Goal: Transaction & Acquisition: Purchase product/service

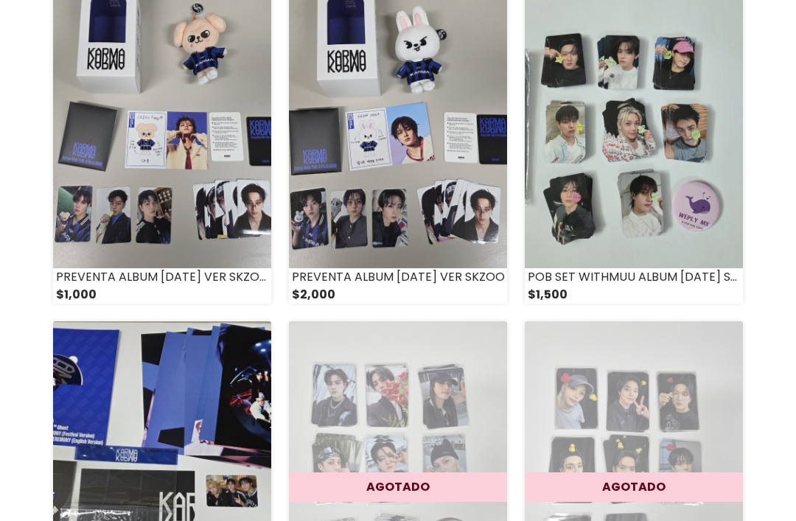
scroll to position [222, 0]
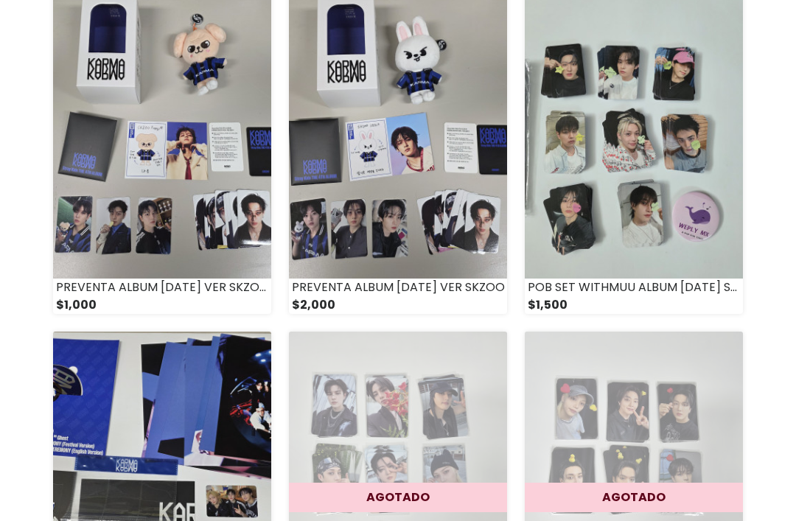
click at [471, 153] on img at bounding box center [398, 127] width 218 height 303
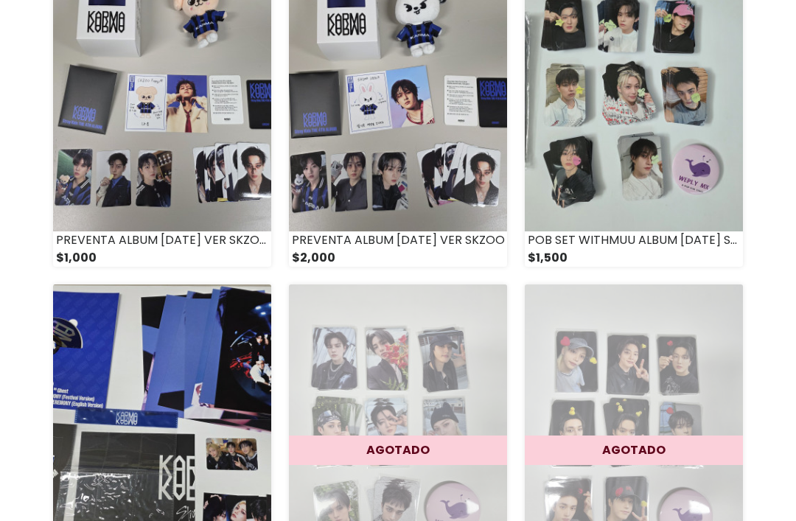
click at [246, 208] on img at bounding box center [162, 79] width 218 height 303
click at [223, 387] on img at bounding box center [162, 436] width 218 height 303
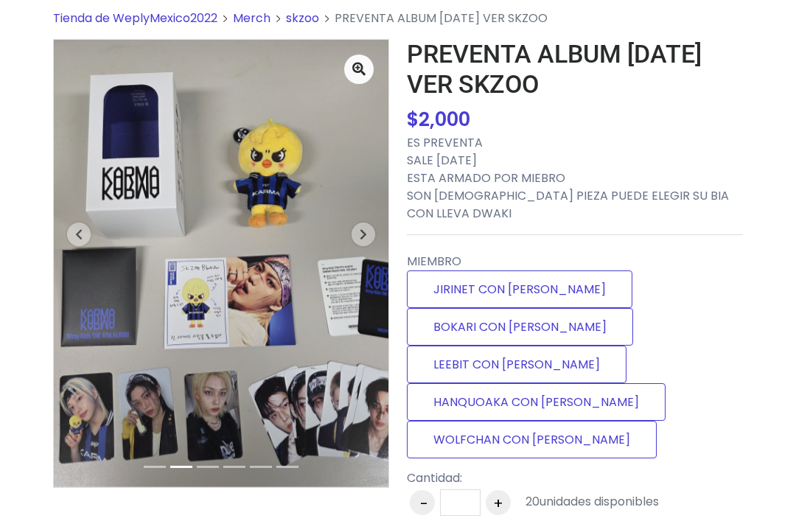
scroll to position [69, 0]
click at [532, 383] on label "HANQUOAKA CON DWAKI" at bounding box center [536, 402] width 259 height 38
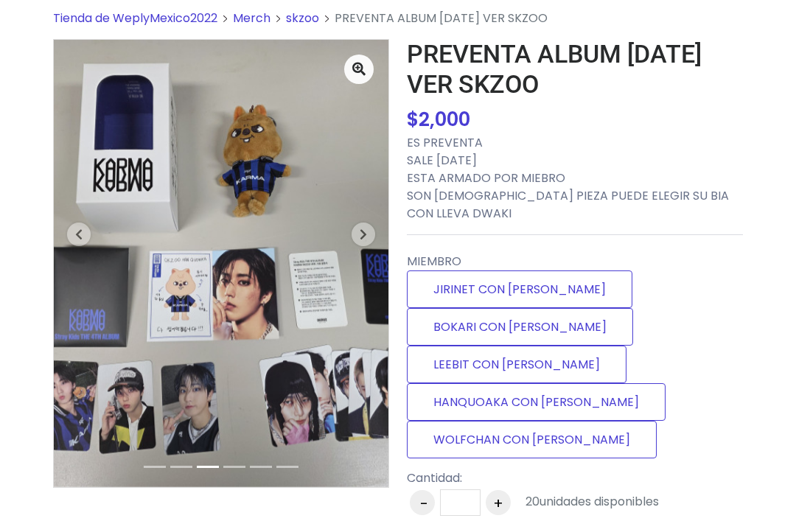
click at [614, 346] on label "LEEBIT CON DWAKI" at bounding box center [517, 365] width 220 height 38
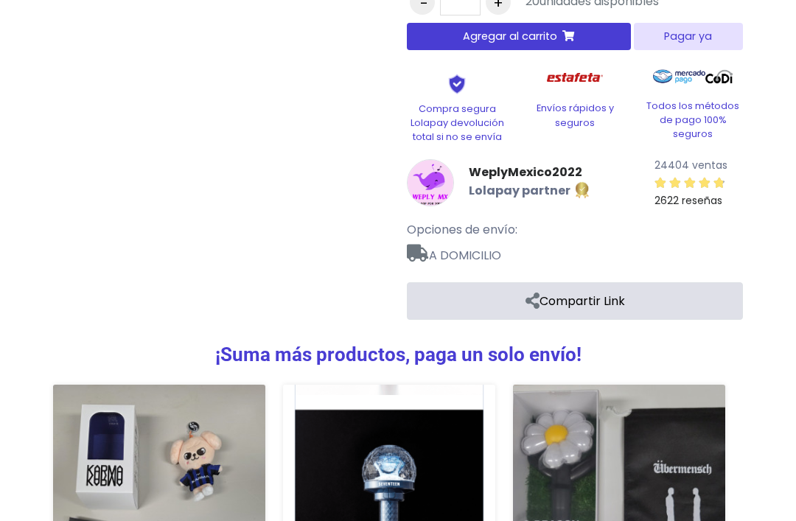
scroll to position [570, 0]
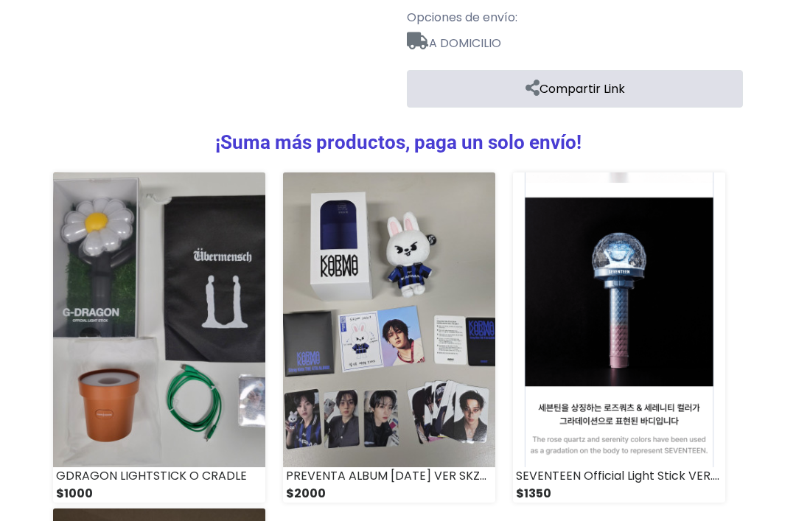
scroll to position [610, 0]
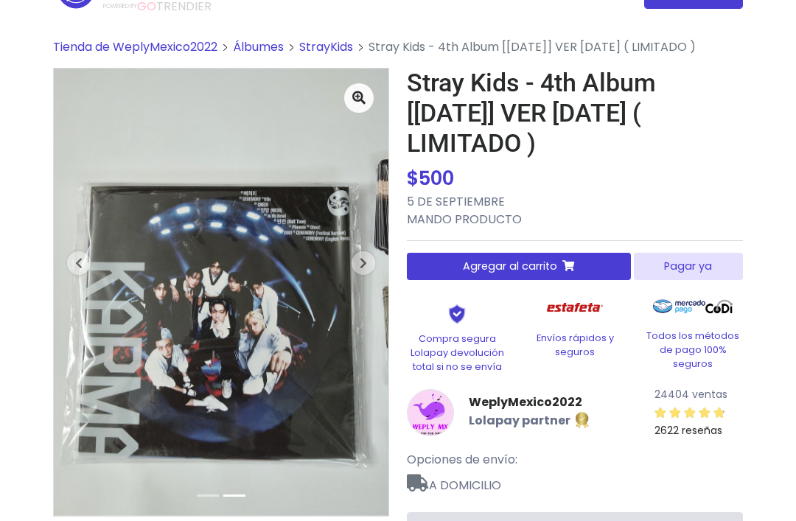
scroll to position [41, 0]
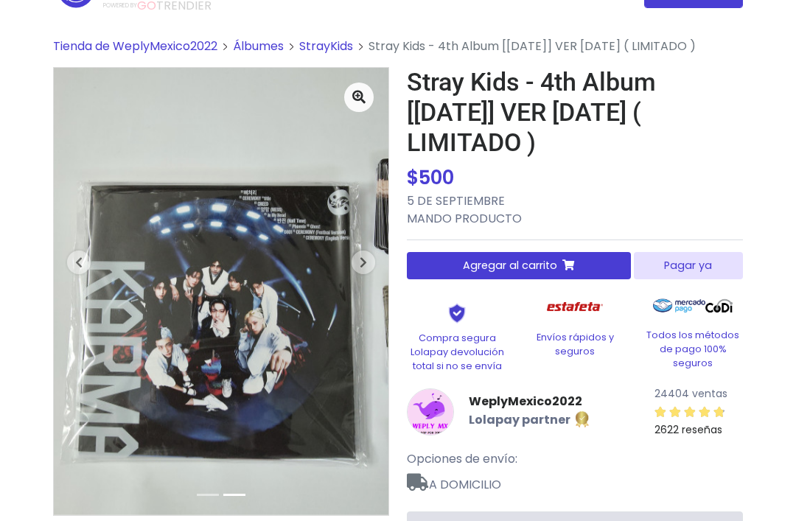
click at [361, 270] on span "button" at bounding box center [364, 263] width 24 height 24
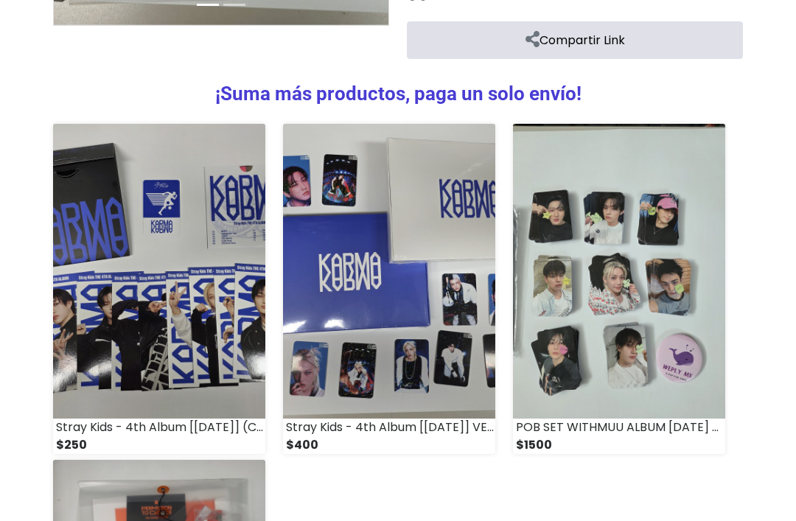
scroll to position [531, 0]
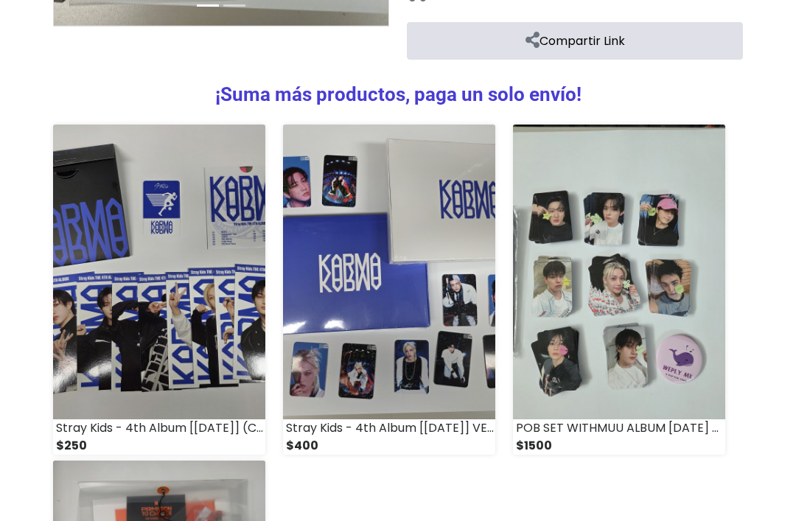
click at [235, 377] on img at bounding box center [159, 272] width 212 height 294
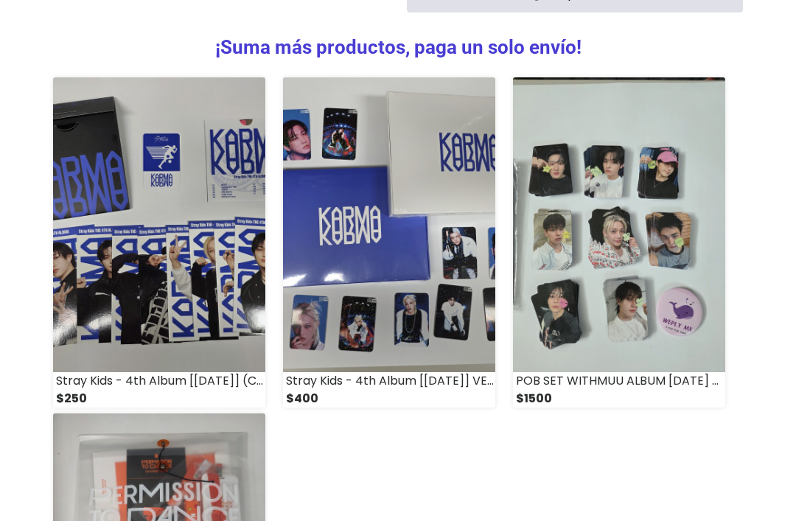
click at [403, 162] on img at bounding box center [389, 224] width 212 height 294
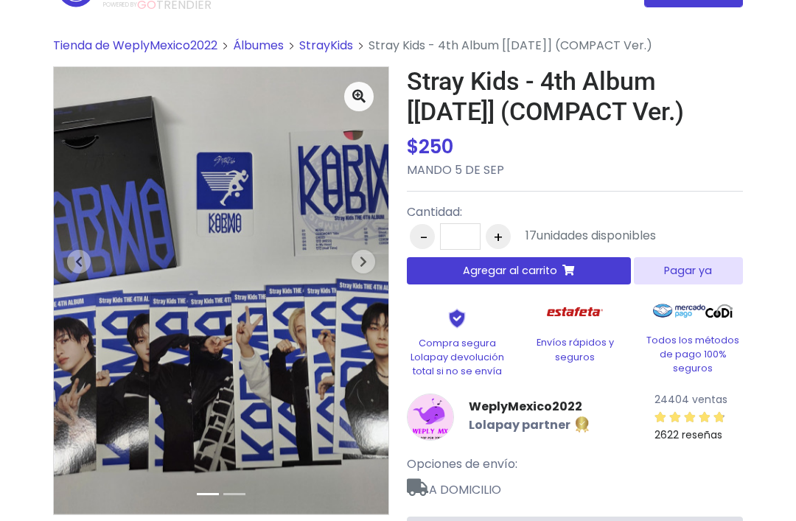
click at [364, 273] on span "button" at bounding box center [364, 263] width 24 height 24
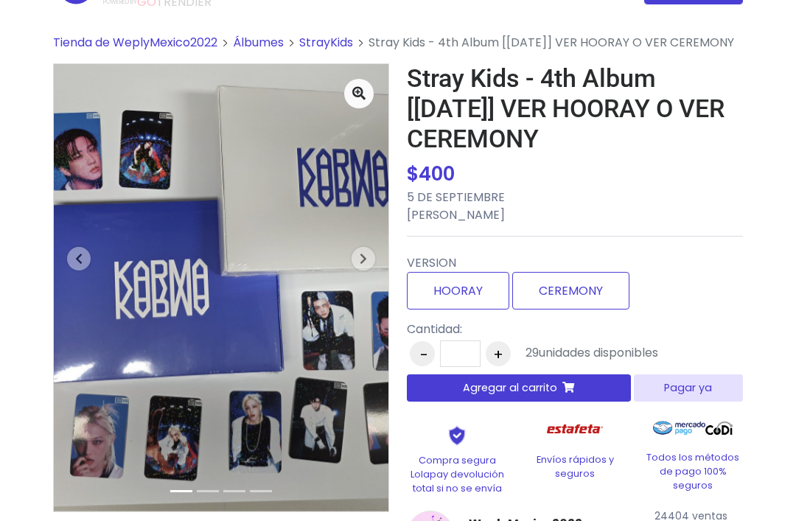
scroll to position [44, 0]
click at [363, 267] on span "button" at bounding box center [364, 260] width 24 height 24
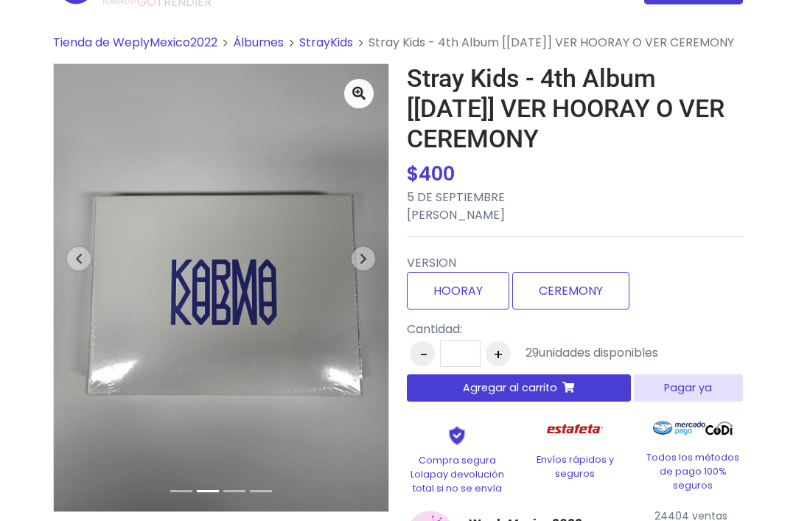
scroll to position [45, 0]
click at [367, 254] on span "button" at bounding box center [364, 259] width 24 height 24
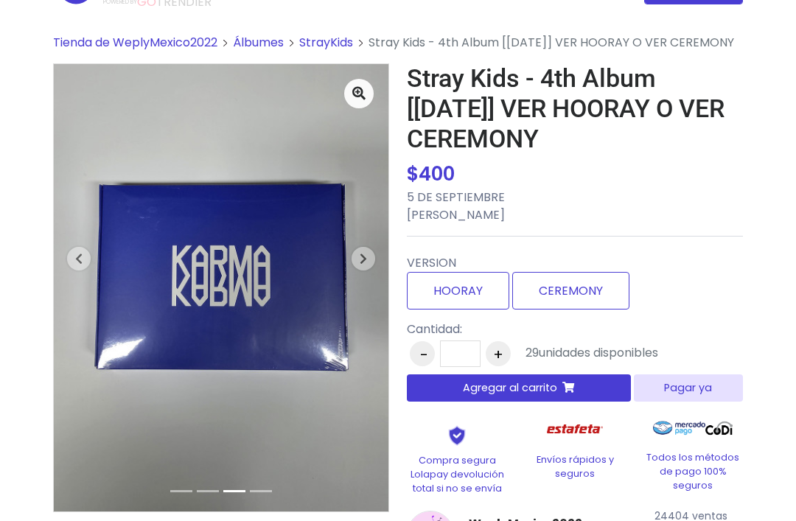
click at [366, 258] on icon "button" at bounding box center [363, 259] width 7 height 12
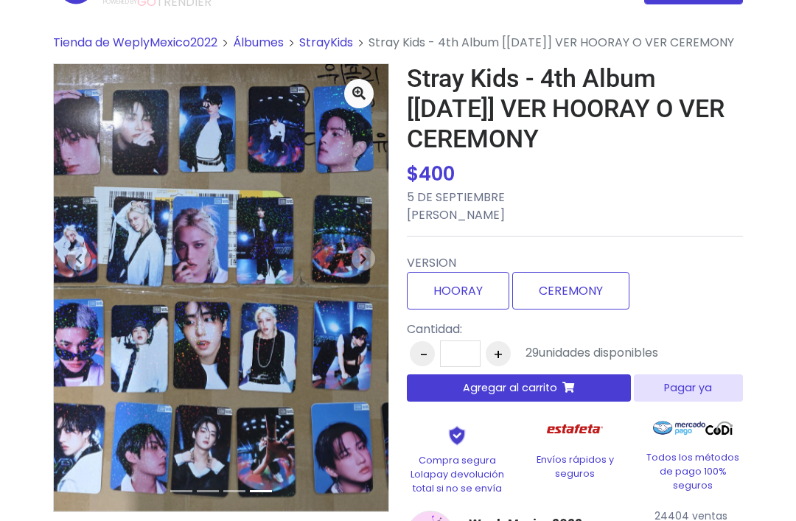
click at [365, 268] on span "button" at bounding box center [364, 259] width 24 height 24
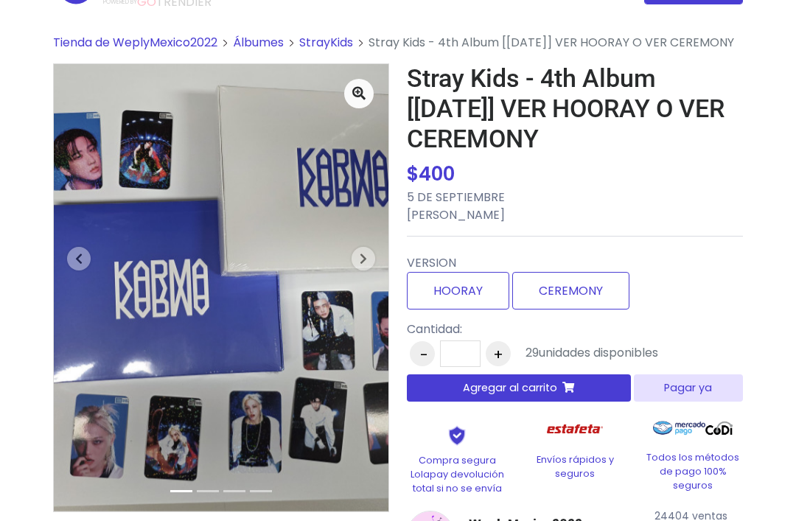
click at [552, 281] on label "CEREMONY" at bounding box center [571, 291] width 117 height 38
click at [473, 295] on label "HOORAY" at bounding box center [458, 291] width 103 height 38
click at [368, 256] on span "button" at bounding box center [364, 259] width 24 height 24
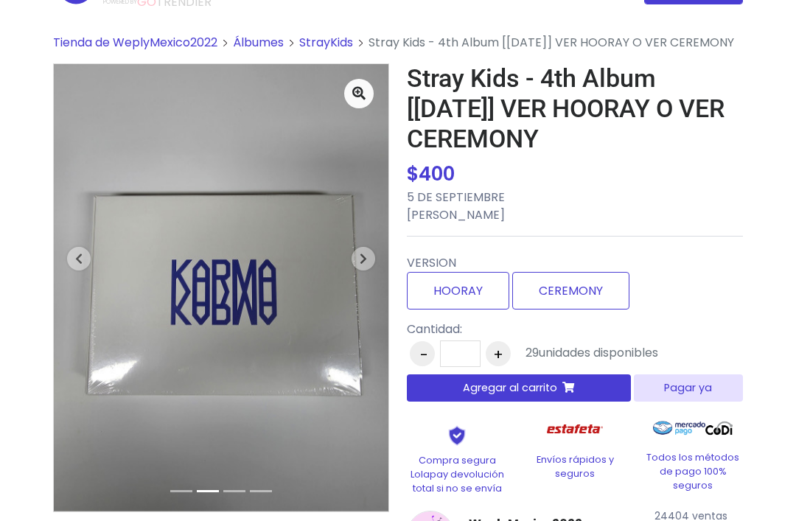
click at [490, 391] on span "Agregar al carrito" at bounding box center [510, 388] width 94 height 15
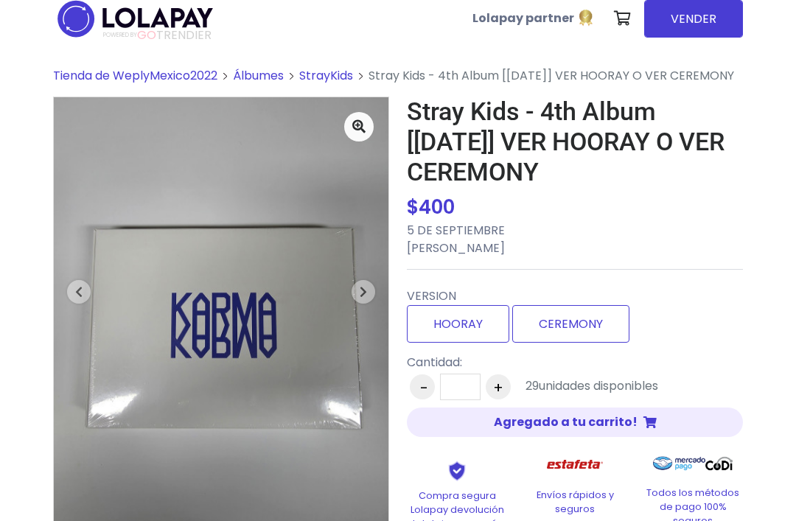
scroll to position [9, 0]
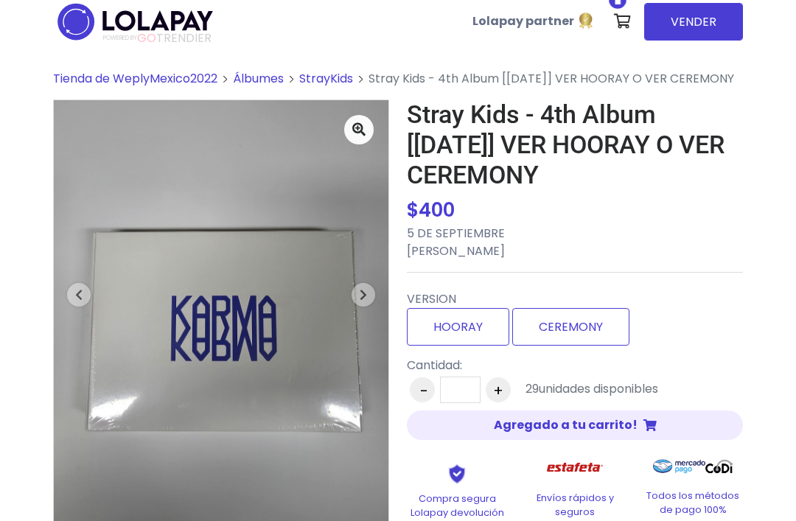
click at [552, 327] on label "CEREMONY" at bounding box center [571, 327] width 117 height 38
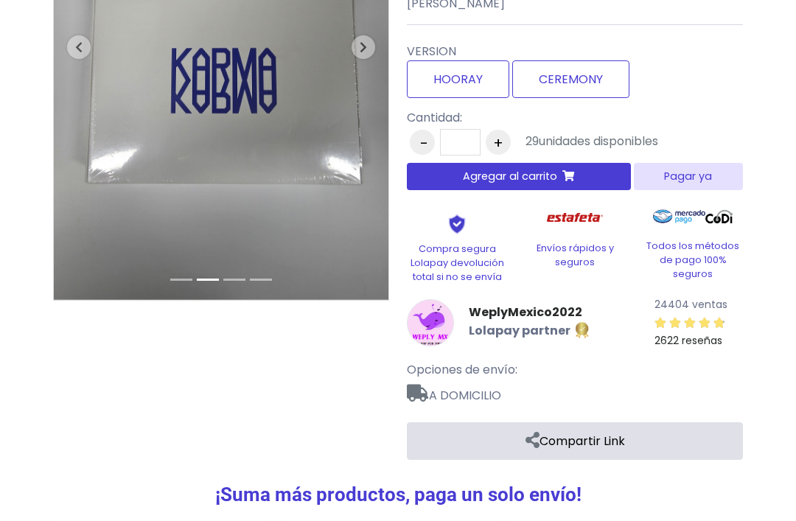
click at [544, 178] on span "Agregar al carrito" at bounding box center [510, 177] width 94 height 15
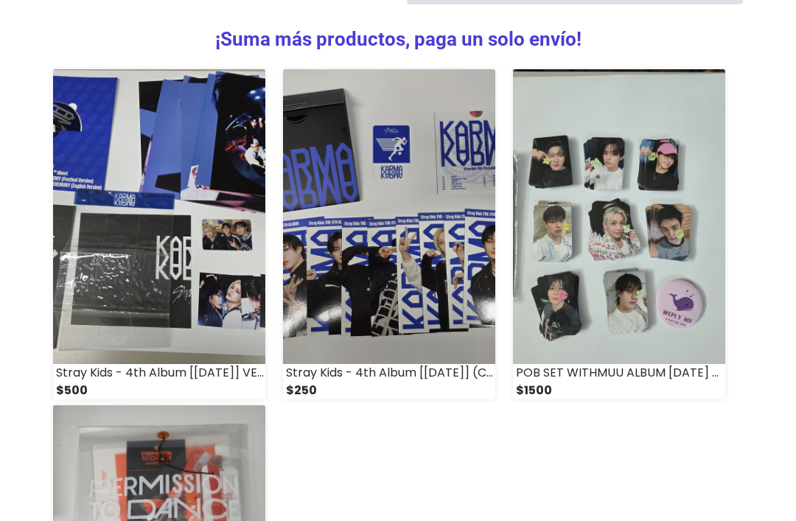
scroll to position [709, 0]
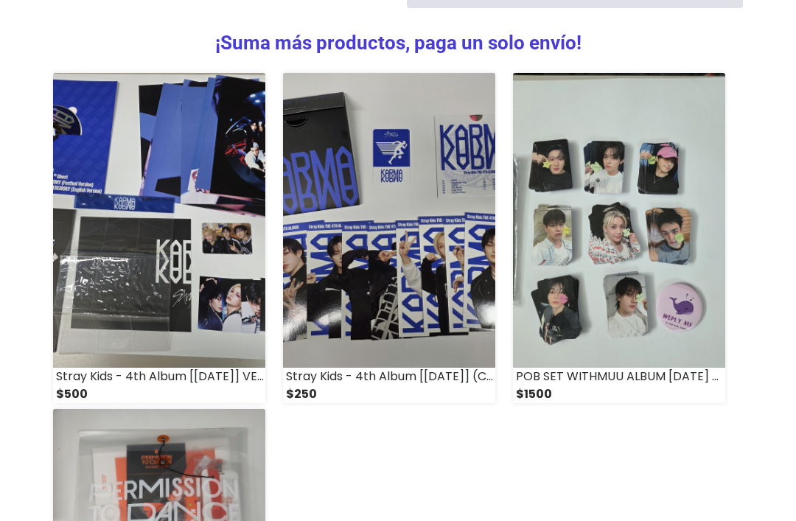
click at [221, 296] on img at bounding box center [159, 220] width 212 height 294
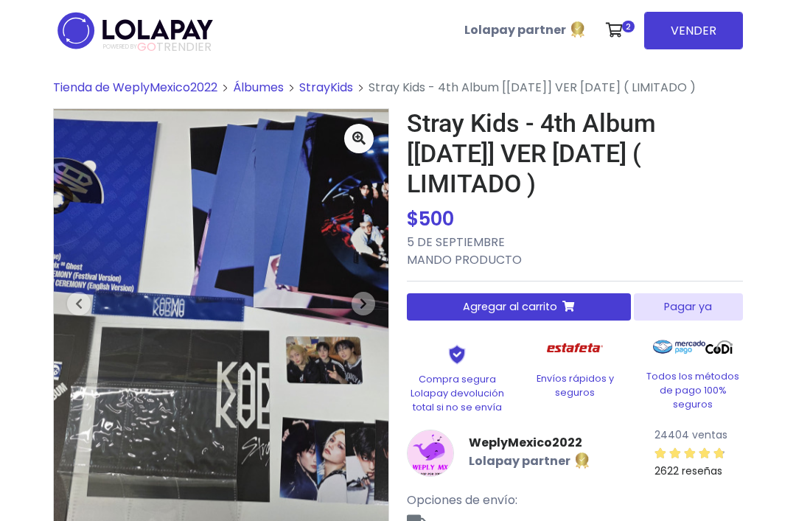
click at [360, 298] on icon "button" at bounding box center [363, 304] width 7 height 12
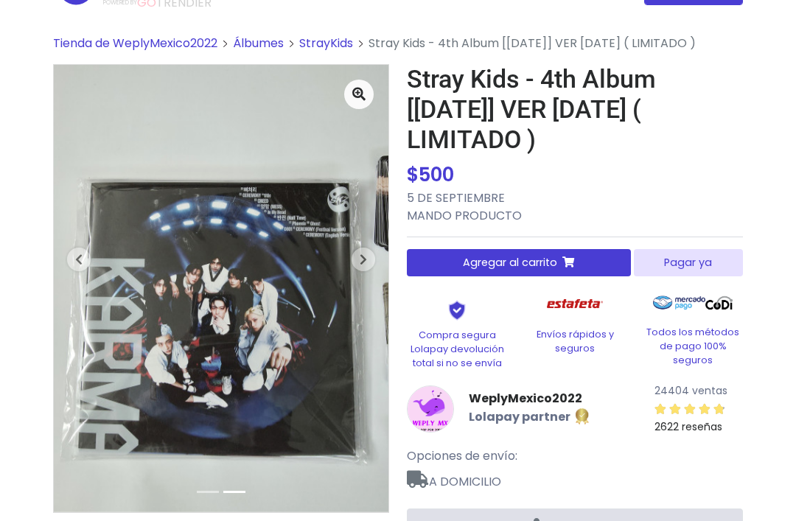
click at [547, 263] on span "Agregar al carrito" at bounding box center [510, 262] width 94 height 15
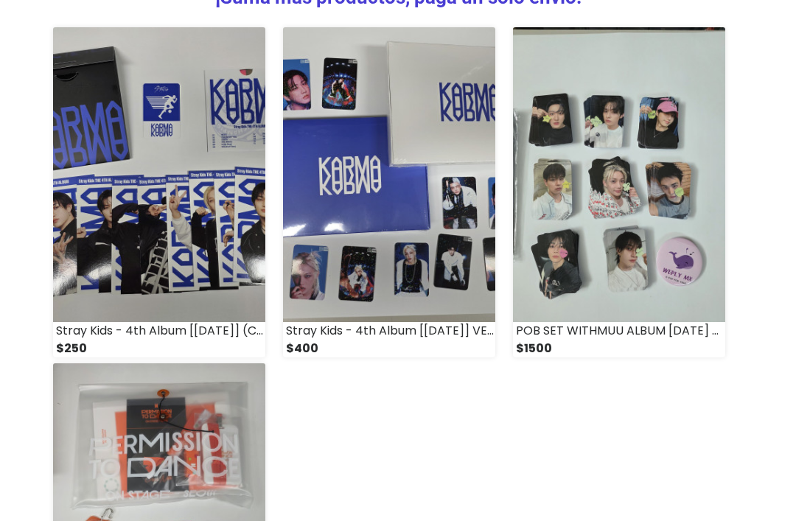
scroll to position [630, 0]
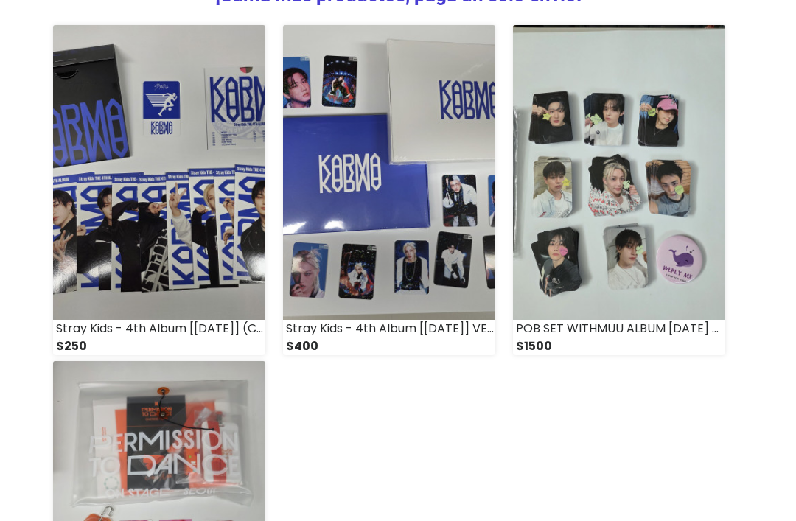
click at [624, 173] on img at bounding box center [619, 173] width 212 height 294
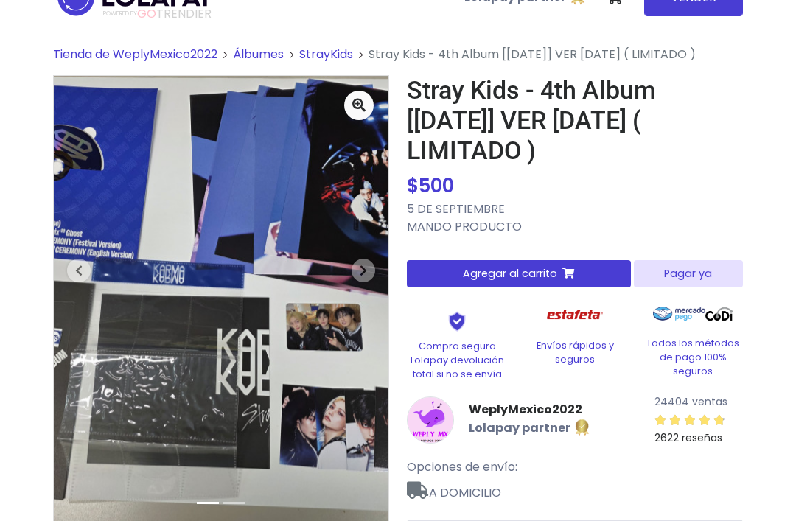
scroll to position [0, 0]
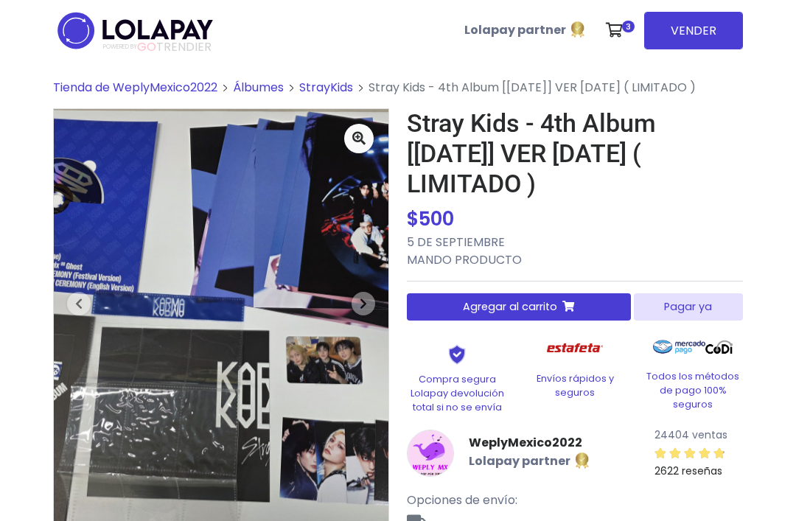
click at [338, 90] on link "StrayKids" at bounding box center [326, 87] width 54 height 17
click at [329, 88] on link "StrayKids" at bounding box center [326, 87] width 54 height 17
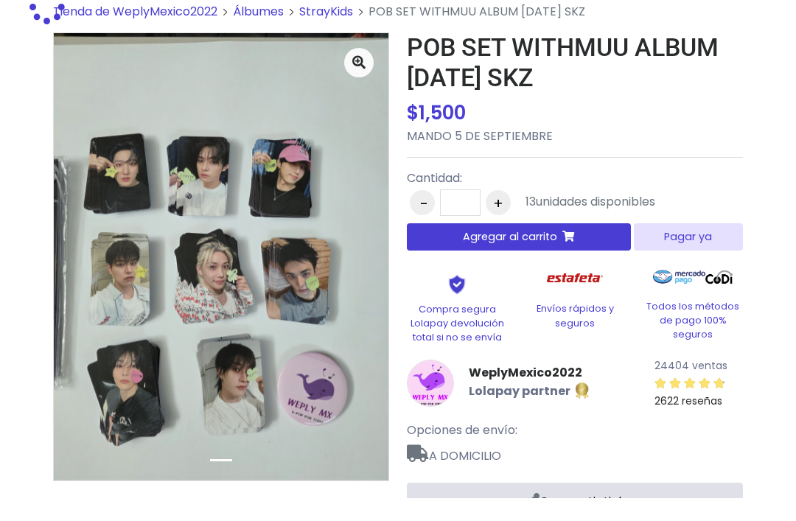
scroll to position [52, 0]
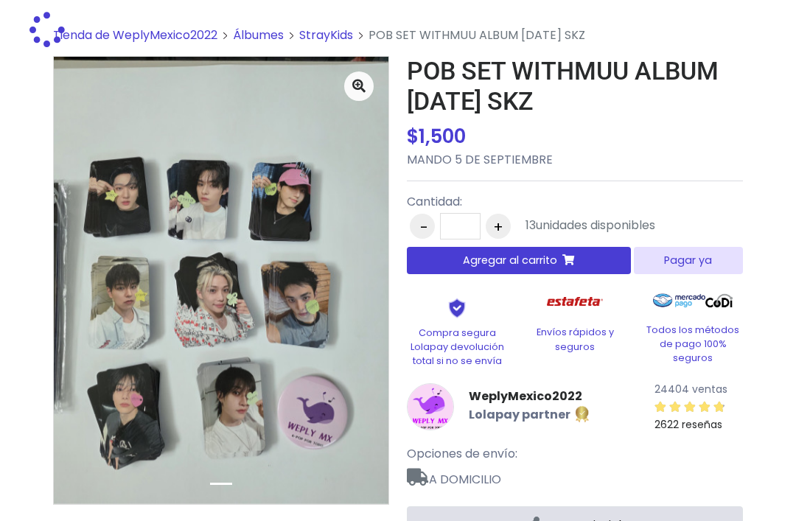
click at [362, 299] on img at bounding box center [221, 281] width 335 height 448
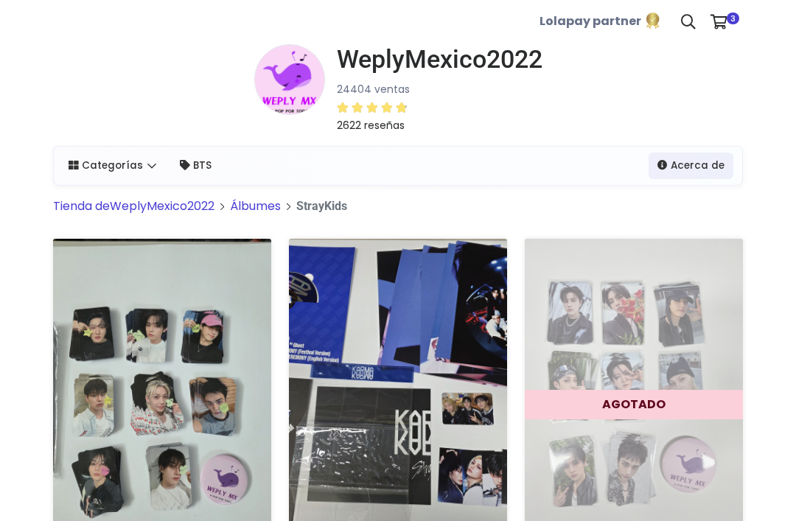
click at [315, 83] on img at bounding box center [289, 79] width 71 height 71
click at [421, 62] on h1 "WeplyMexico2022" at bounding box center [440, 59] width 206 height 30
click at [294, 84] on img at bounding box center [289, 79] width 71 height 71
click at [291, 94] on img at bounding box center [289, 79] width 71 height 71
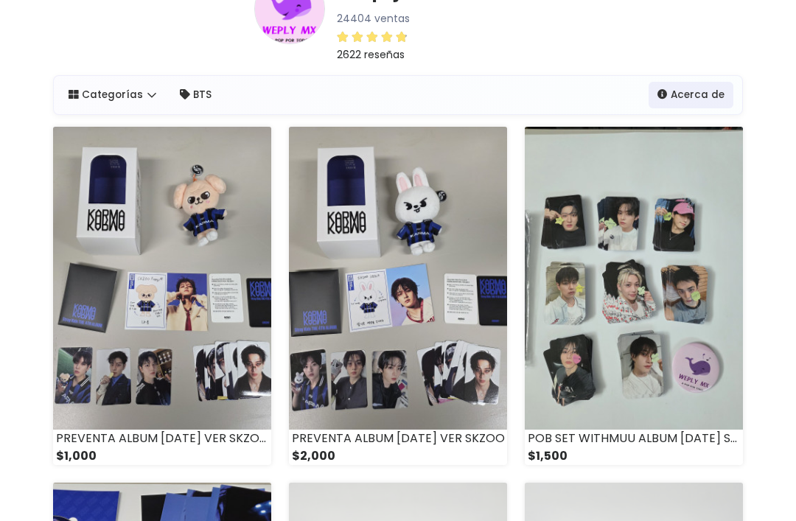
scroll to position [58, 0]
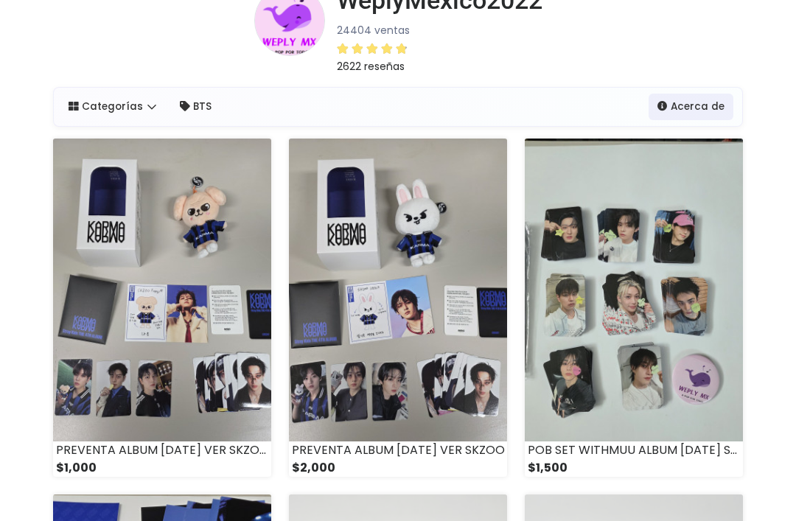
click at [721, 1] on button "Pagar" at bounding box center [721, 1] width 0 height 0
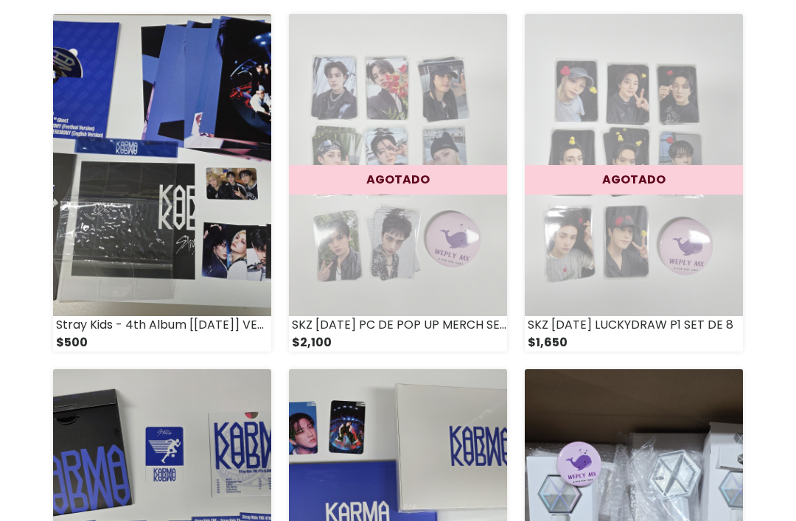
scroll to position [603, 0]
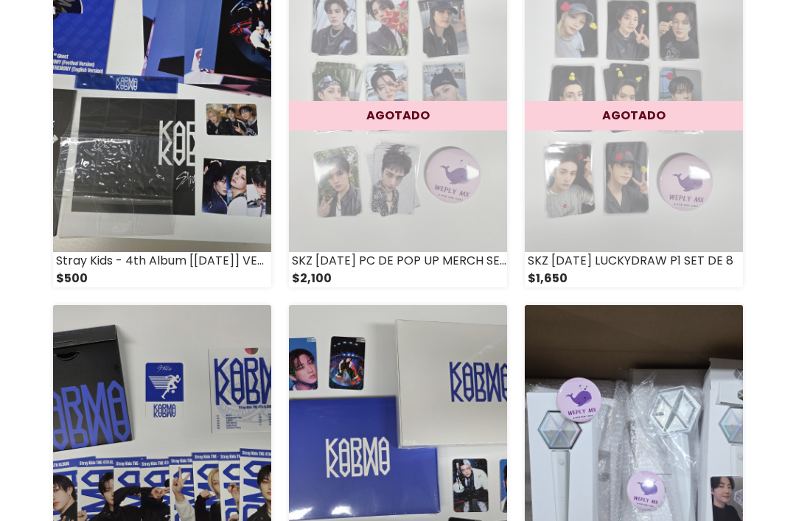
click at [445, 391] on img at bounding box center [398, 457] width 218 height 303
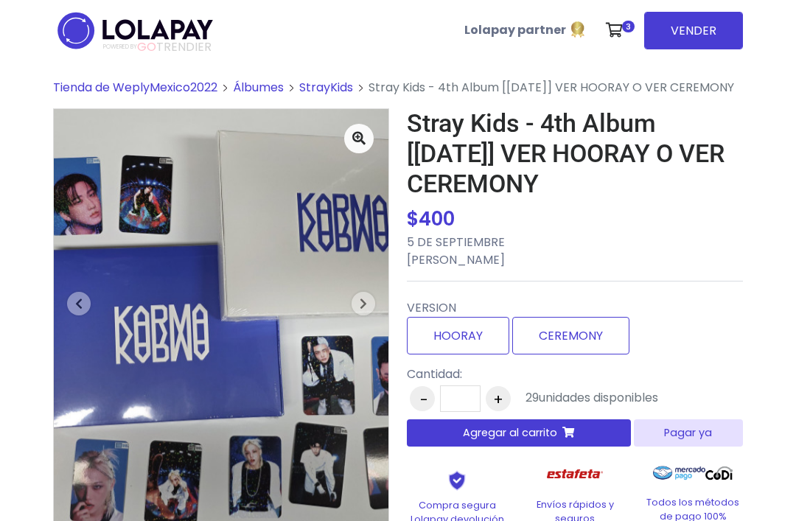
click at [538, 426] on span "Agregar al carrito" at bounding box center [510, 433] width 94 height 15
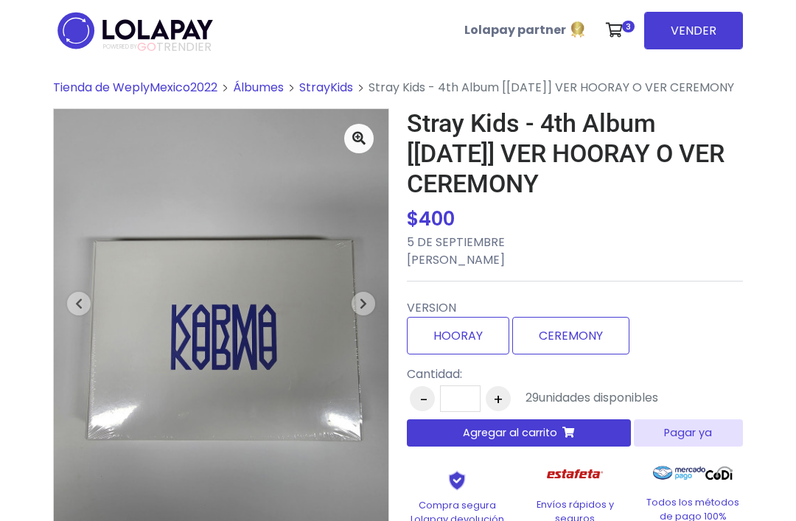
click at [498, 400] on button "+" at bounding box center [498, 398] width 25 height 25
click at [503, 426] on span "Agregar al carrito" at bounding box center [510, 433] width 94 height 15
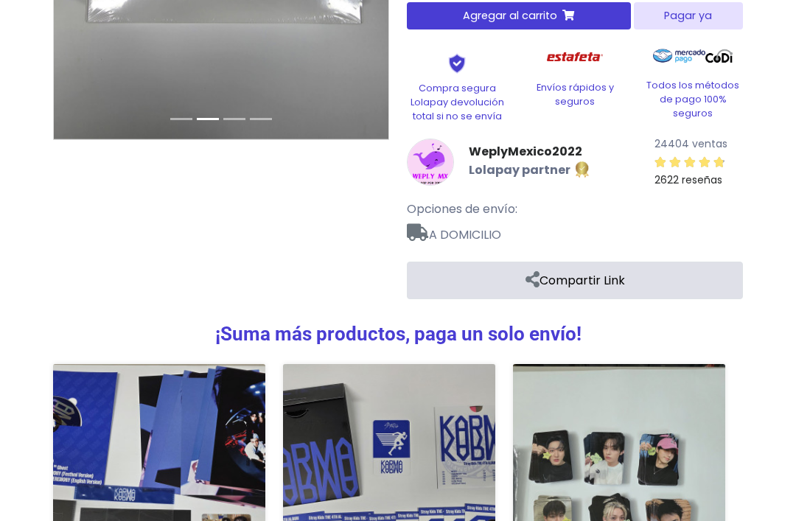
click at [564, 0] on html "POWERED BY GO TRENDIER Lolapay partner 3 VERSION:" at bounding box center [398, 223] width 796 height 1281
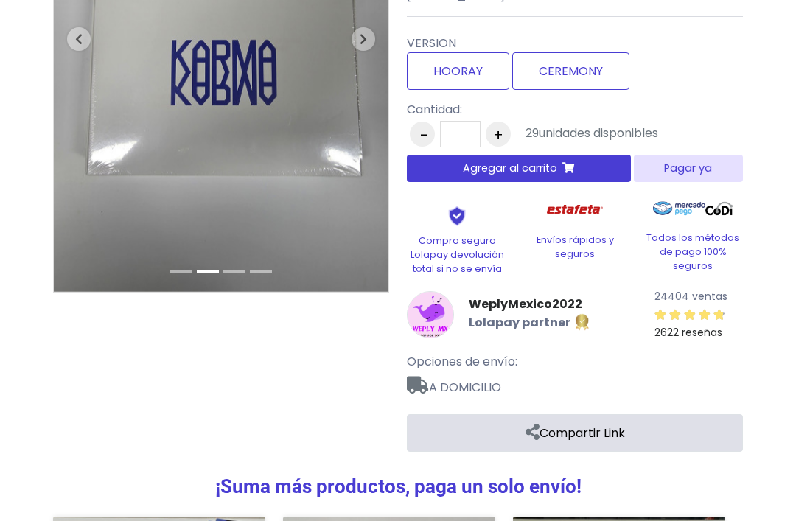
scroll to position [263, 0]
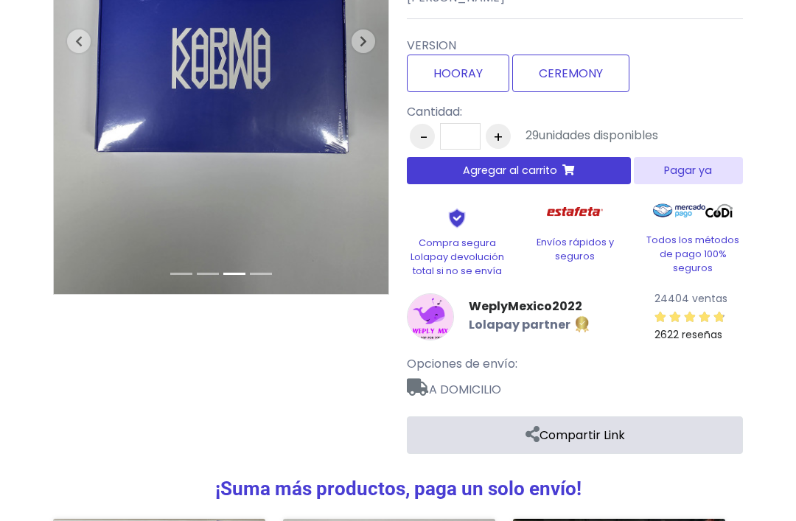
click at [593, 67] on label "CEREMONY" at bounding box center [571, 74] width 117 height 38
click at [501, 132] on button "+" at bounding box center [498, 136] width 25 height 25
type input "*"
click at [515, 168] on span "Agregar al carrito" at bounding box center [510, 170] width 94 height 15
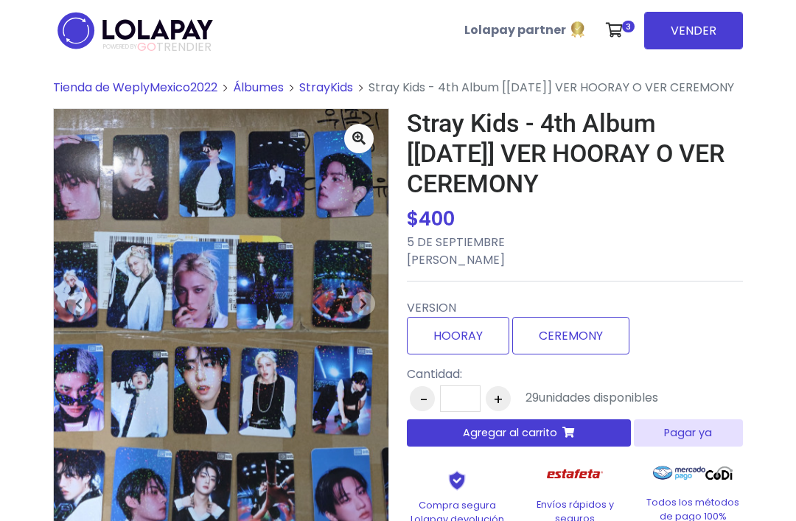
scroll to position [0, 0]
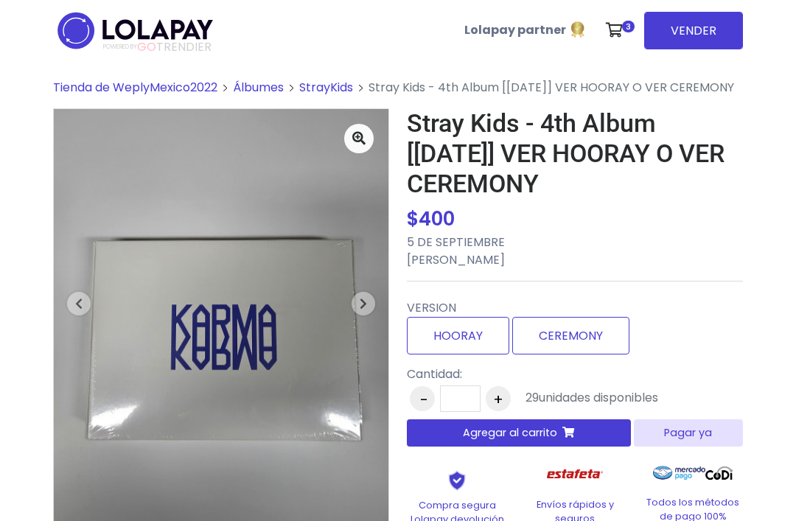
click at [617, 68] on button "Pagar" at bounding box center [617, 68] width 0 height 0
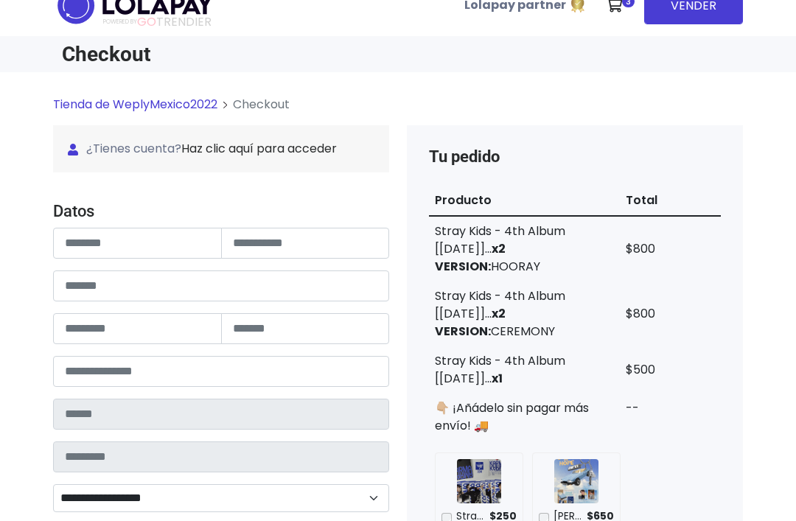
scroll to position [24, 0]
click at [298, 147] on link "Haz clic aquí para acceder" at bounding box center [259, 149] width 156 height 17
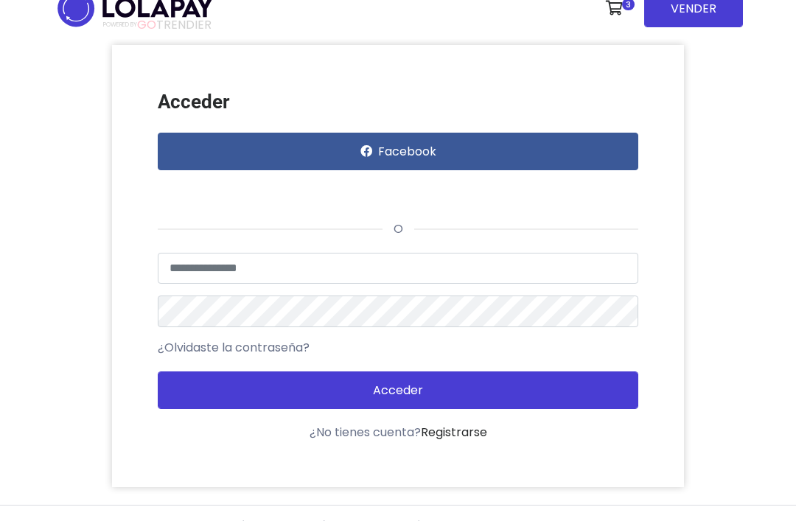
scroll to position [11, 0]
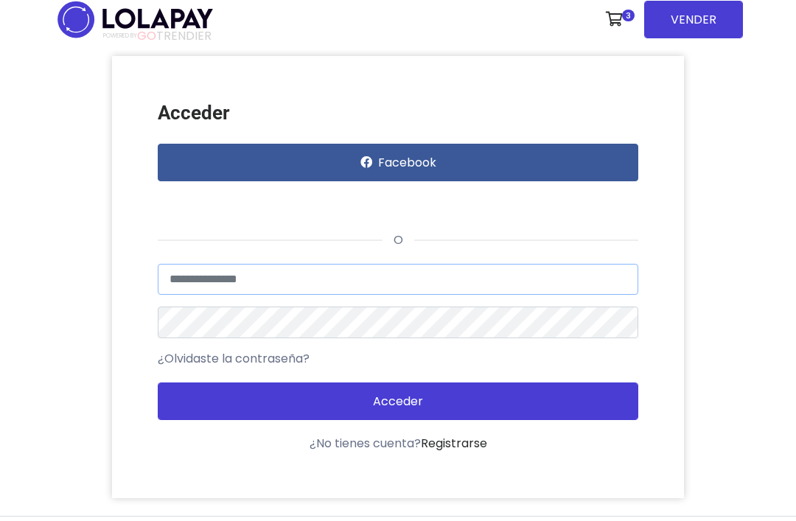
click at [286, 277] on input "text" at bounding box center [398, 279] width 481 height 31
click at [285, 201] on div "Acceder con Google. Se abre en una pestaña nueva" at bounding box center [228, 202] width 141 height 32
click at [273, 204] on div "Acceder con Google. Se abre en una pestaña nueva" at bounding box center [228, 202] width 141 height 32
